Goal: Information Seeking & Learning: Find specific fact

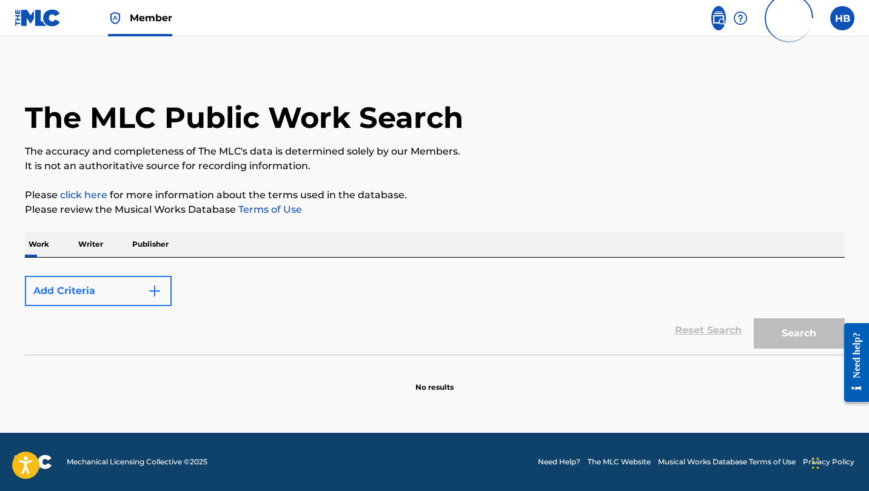
click at [89, 290] on button "Add Criteria" at bounding box center [98, 291] width 147 height 30
click at [70, 289] on button "Add Criteria" at bounding box center [98, 291] width 147 height 30
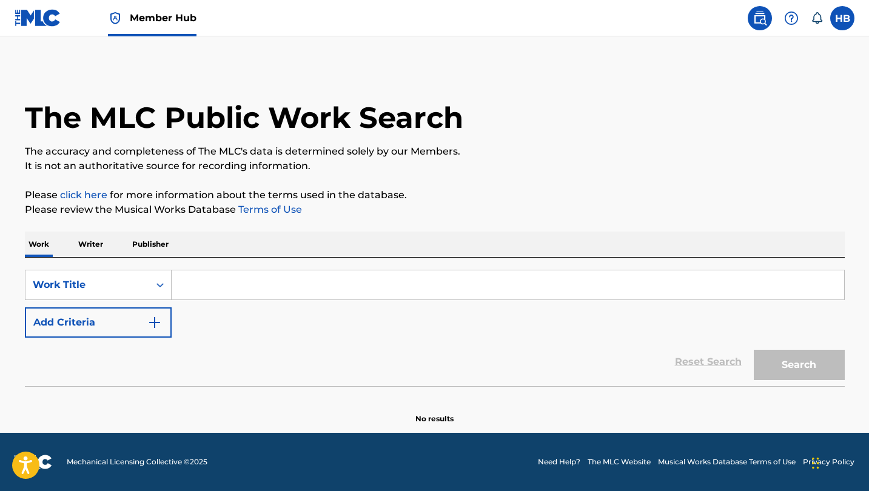
click at [218, 277] on input "Search Form" at bounding box center [508, 285] width 673 height 29
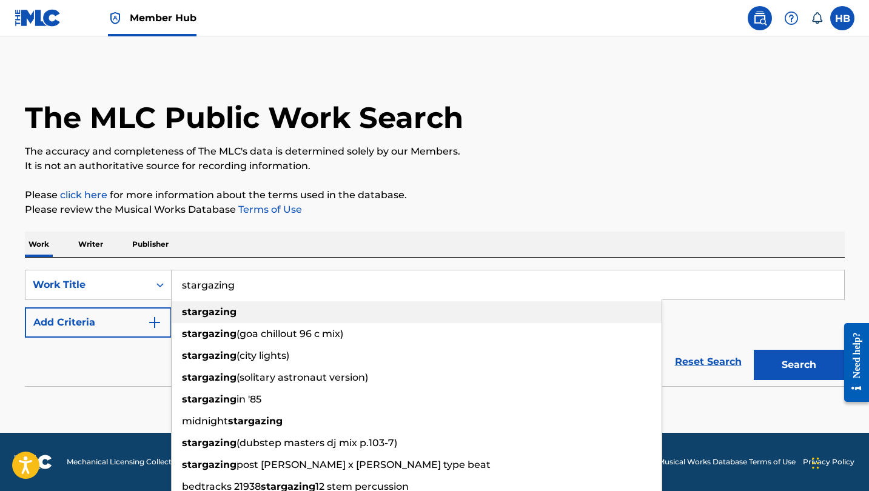
type input "stargazing"
click at [212, 308] on strong "stargazing" at bounding box center [209, 312] width 55 height 12
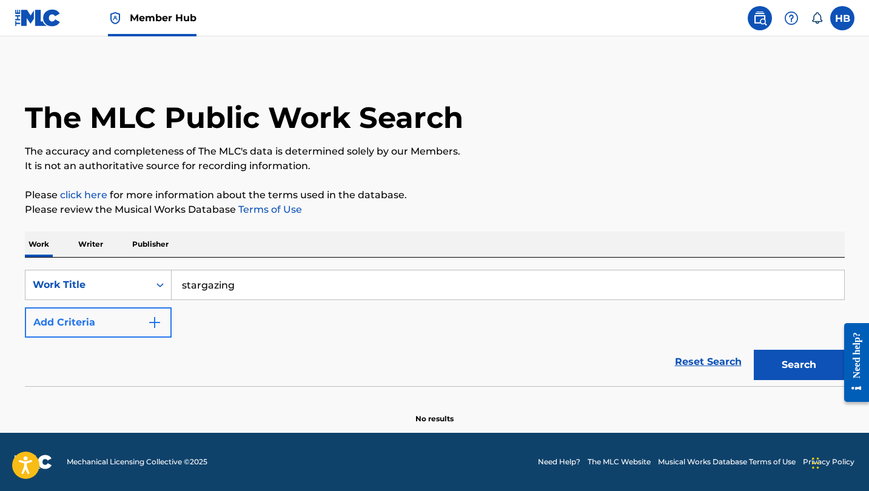
click at [133, 329] on button "Add Criteria" at bounding box center [98, 323] width 147 height 30
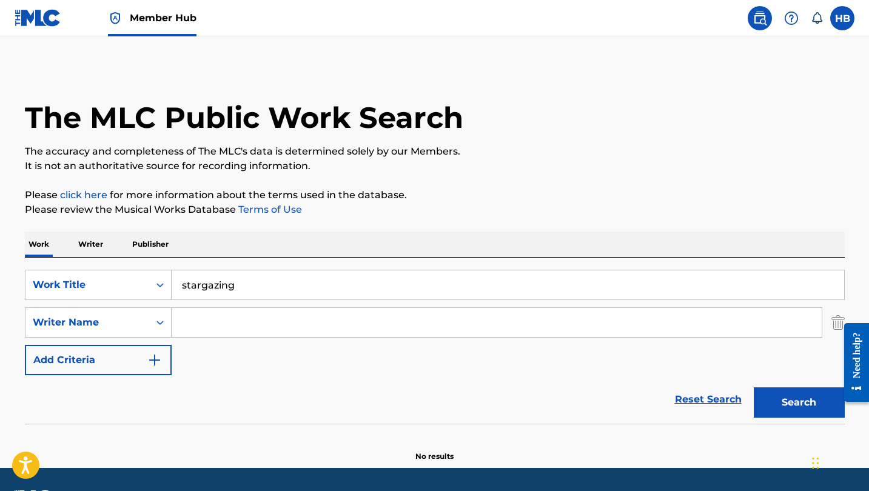
click at [202, 329] on input "Search Form" at bounding box center [497, 322] width 650 height 29
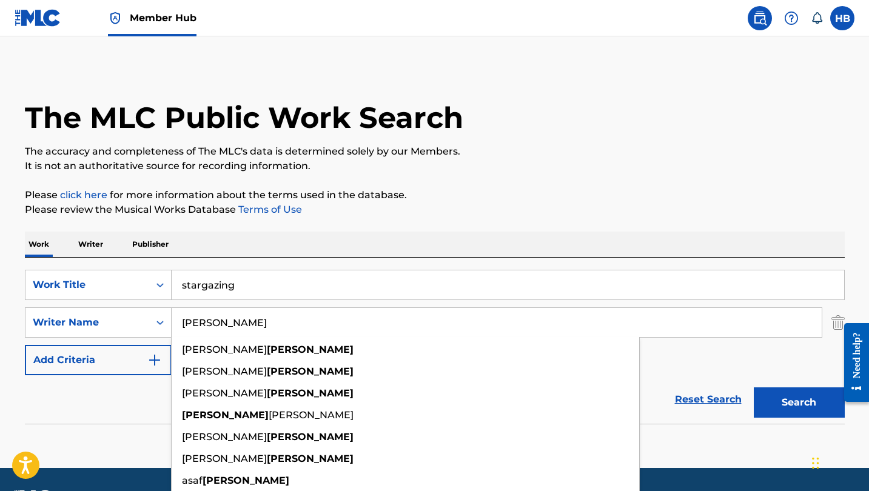
click at [799, 403] on button "Search" at bounding box center [799, 403] width 91 height 30
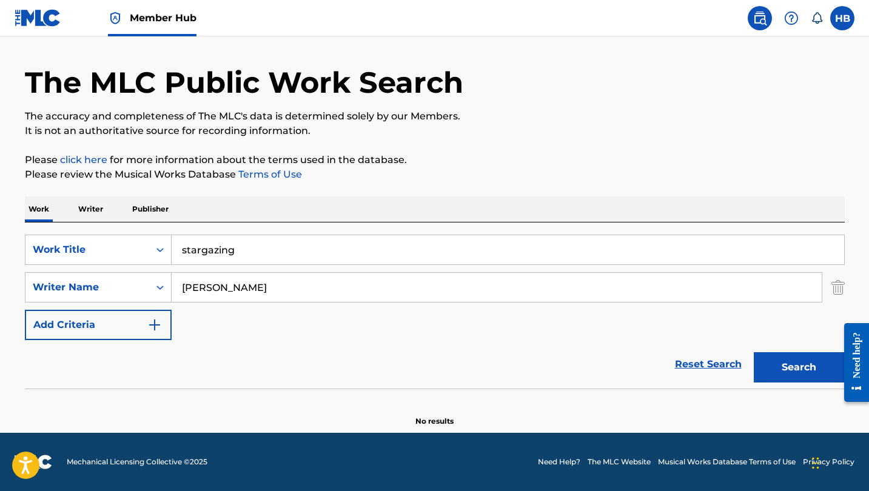
scroll to position [35, 0]
type input "[PERSON_NAME]"
click at [799, 368] on button "Search" at bounding box center [799, 367] width 91 height 30
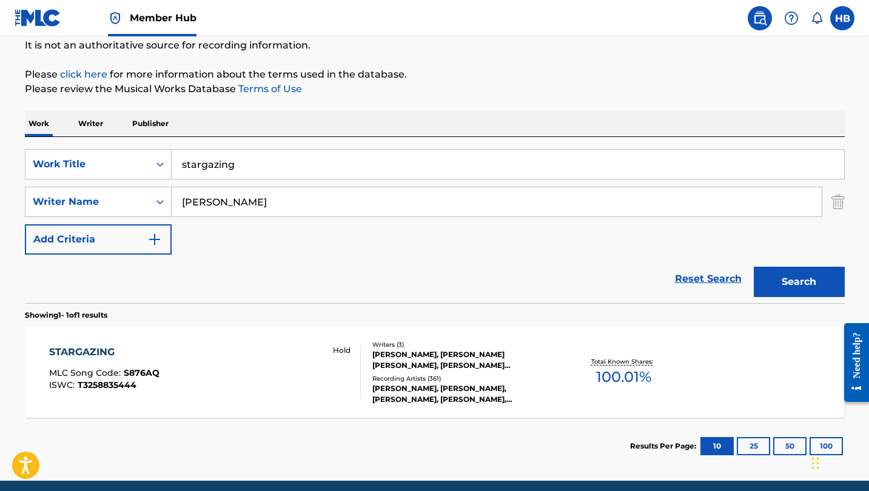
scroll to position [138, 0]
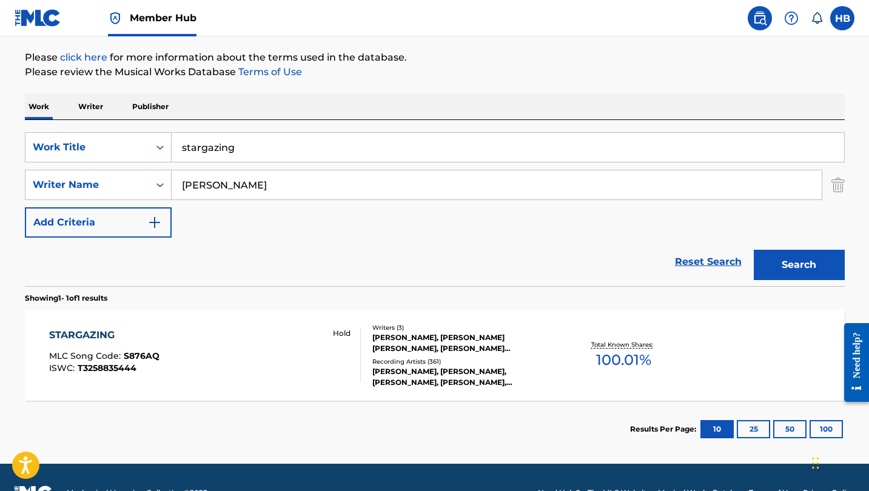
click at [95, 331] on div "STARGAZING" at bounding box center [104, 335] width 110 height 15
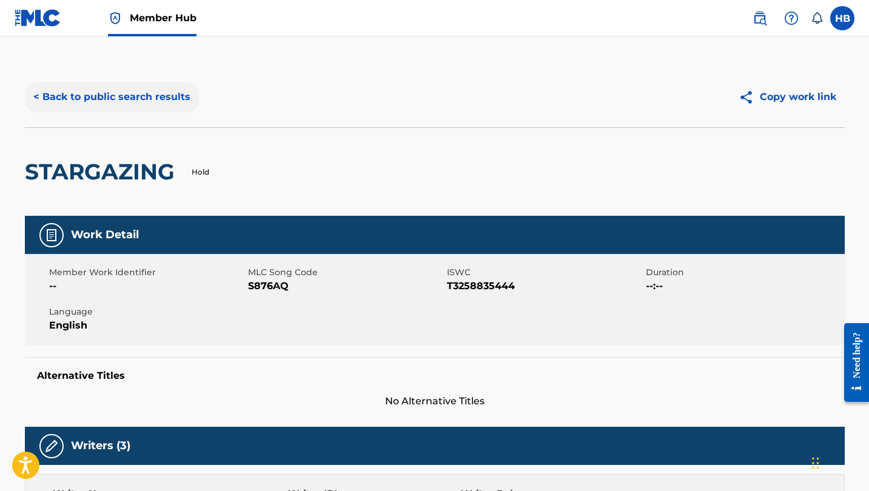
click at [133, 93] on button "< Back to public search results" at bounding box center [112, 97] width 174 height 30
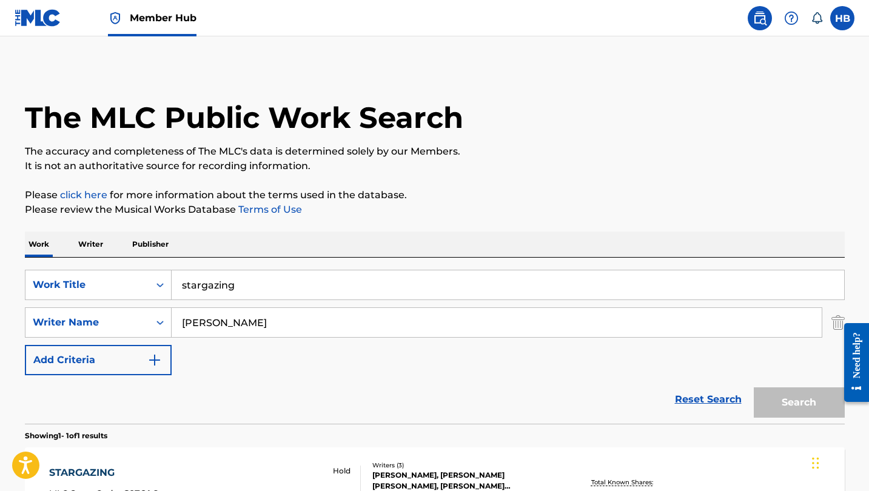
scroll to position [99, 0]
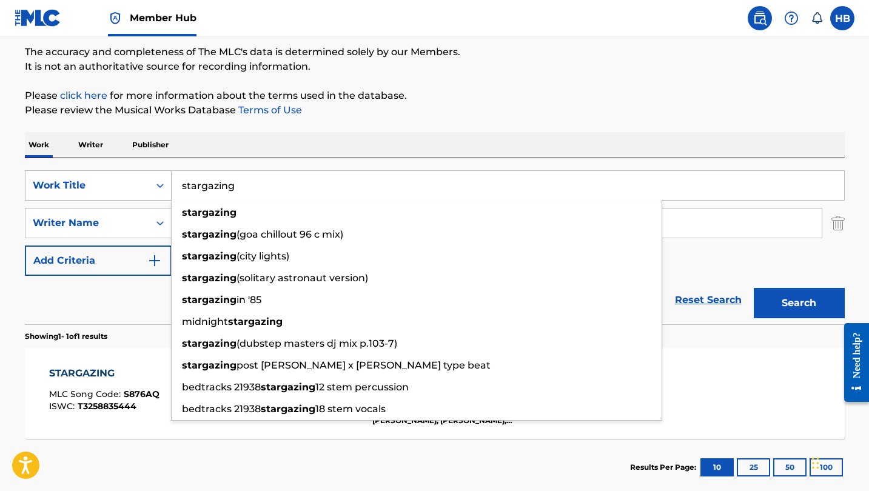
drag, startPoint x: 247, startPoint y: 183, endPoint x: 149, endPoint y: 184, distance: 98.3
click at [149, 184] on div "SearchWithCriteriae9df2a4f-93aa-49ea-b2f0-96973b7b9c57 Work Title stargazing st…" at bounding box center [435, 185] width 820 height 30
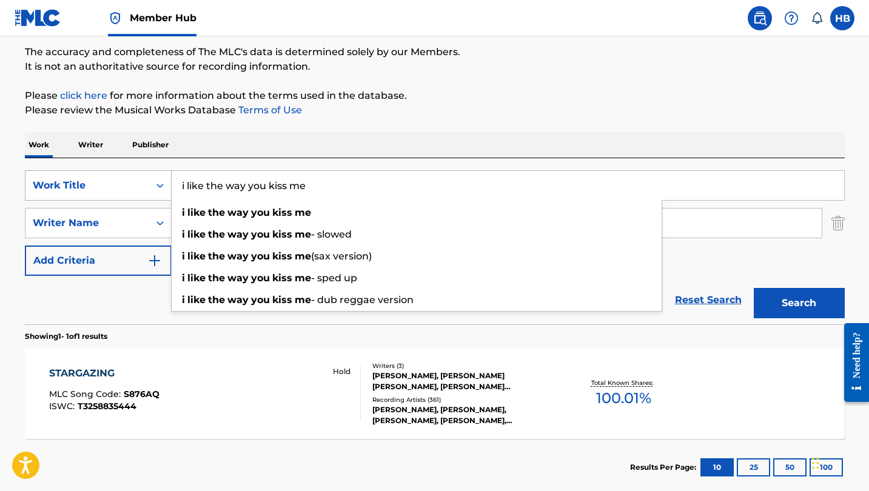
type input "i like the way you kiss me"
click at [799, 303] on button "Search" at bounding box center [799, 303] width 91 height 30
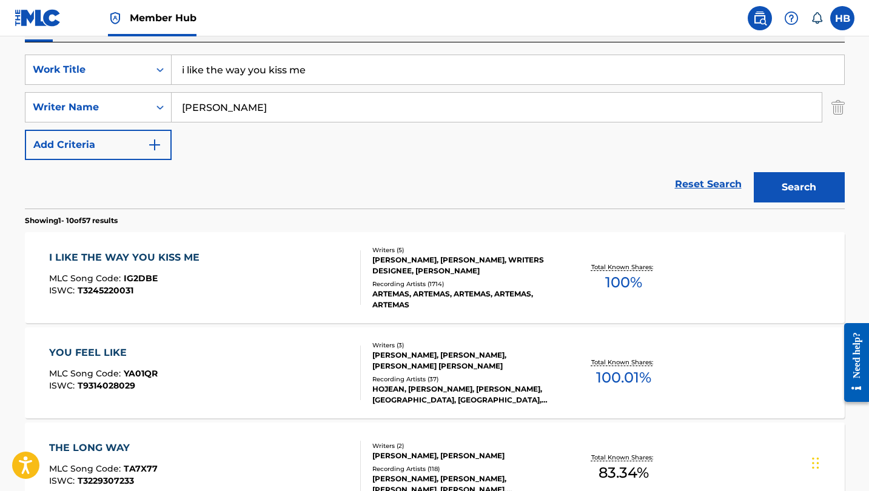
scroll to position [217, 0]
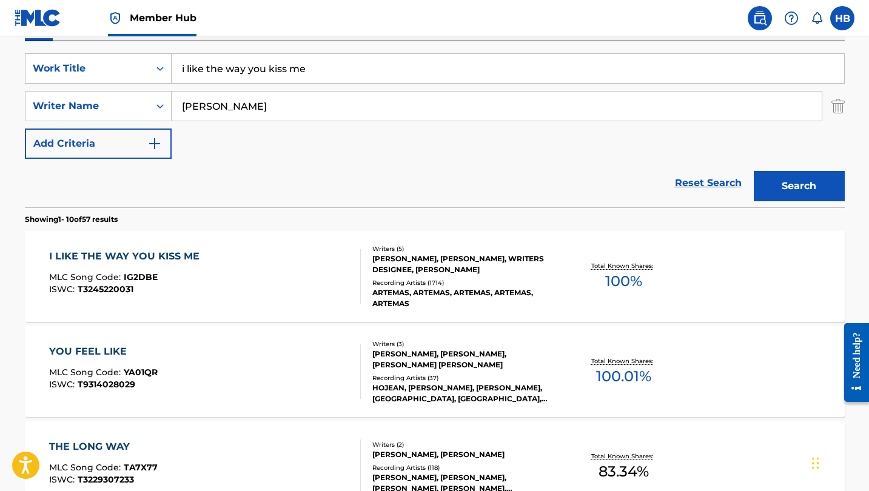
click at [167, 255] on div "I LIKE THE WAY YOU KISS ME" at bounding box center [127, 256] width 157 height 15
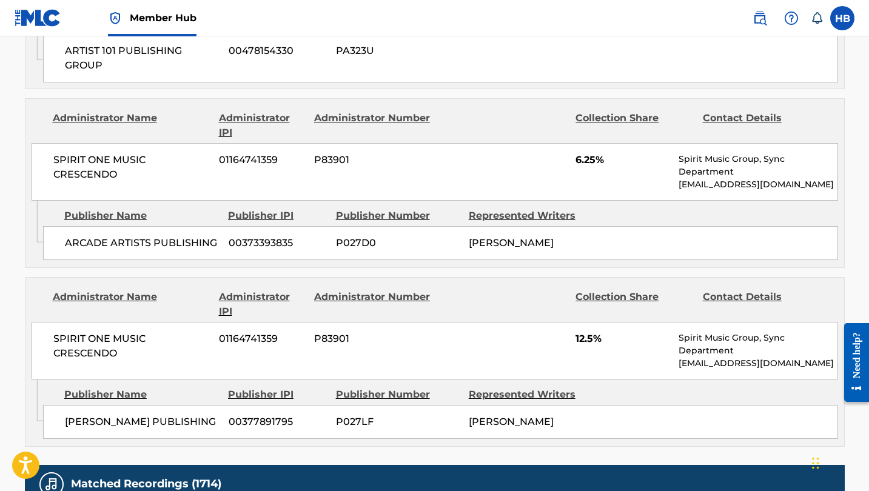
scroll to position [1550, 0]
